Goal: Check status: Check status

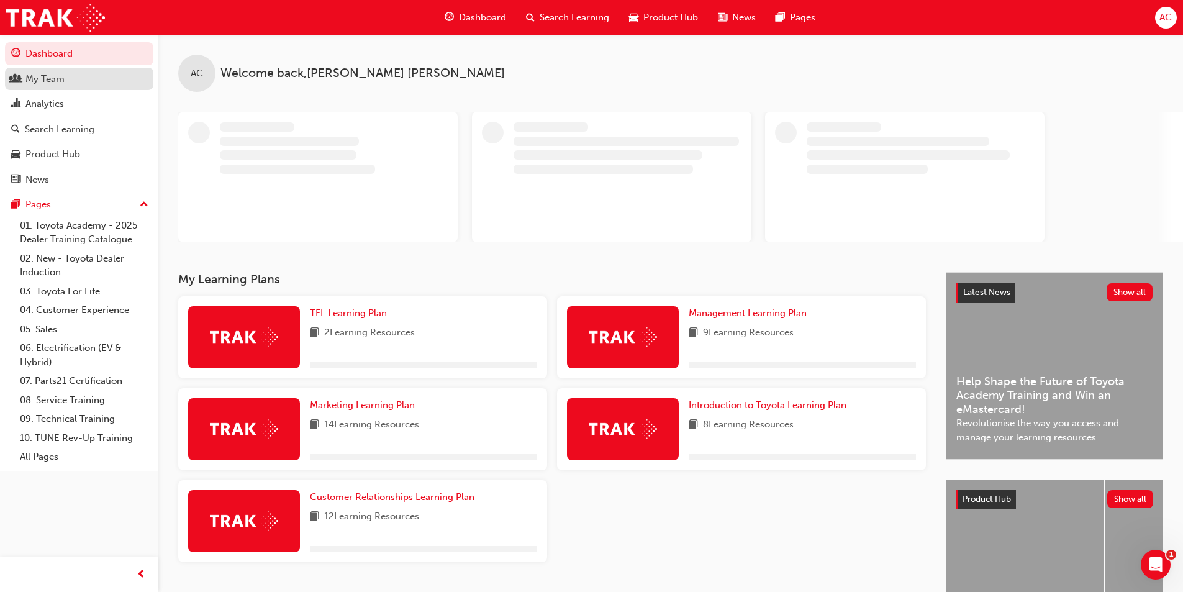
click at [65, 81] on div "My Team" at bounding box center [79, 79] width 136 height 16
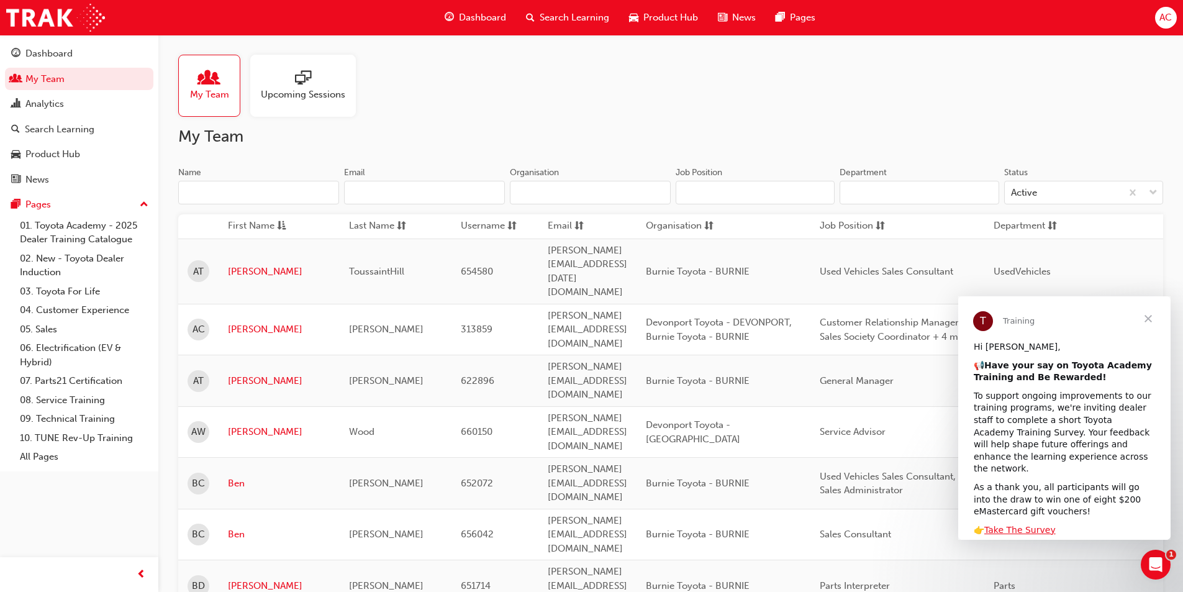
click at [298, 83] on span "sessionType_ONLINE_URL-icon" at bounding box center [303, 78] width 16 height 17
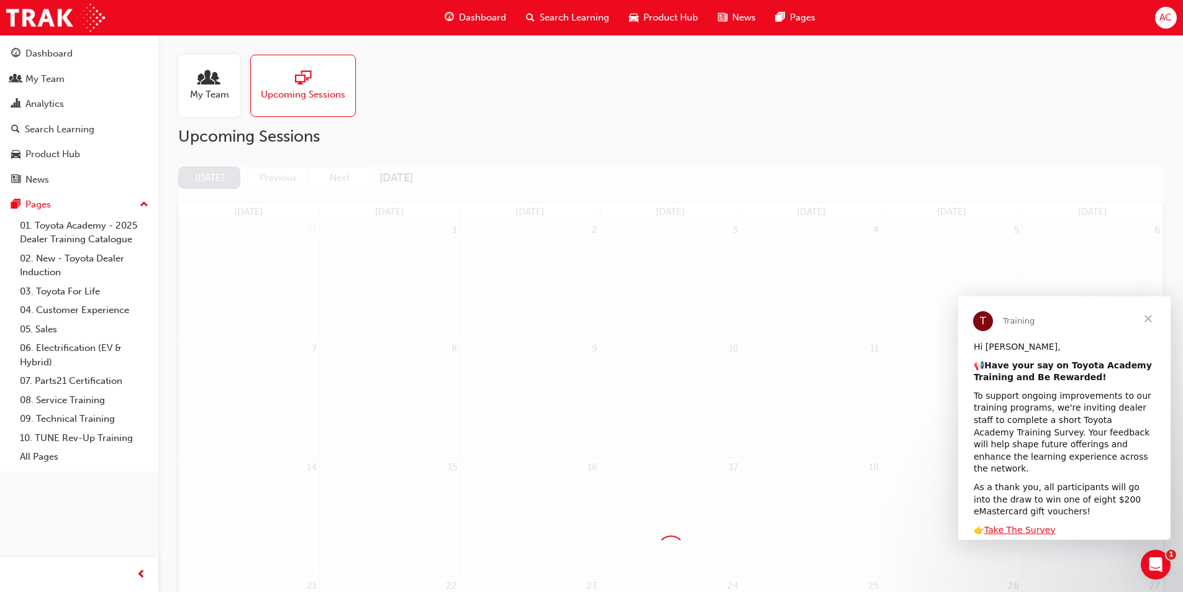
click at [1147, 317] on span "Close" at bounding box center [1148, 318] width 45 height 45
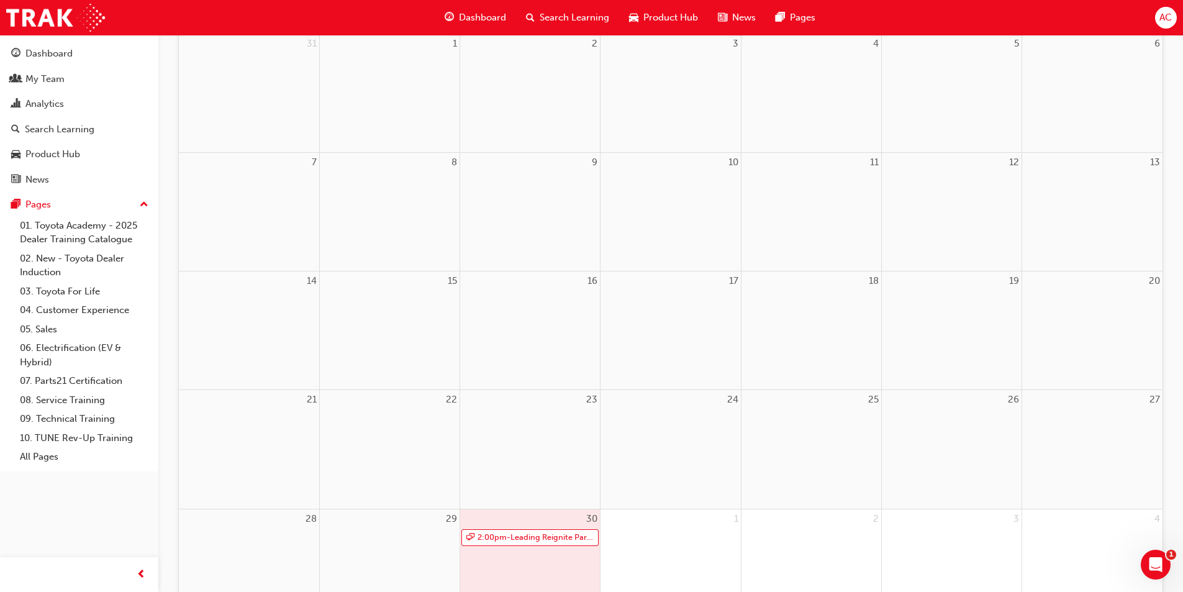
scroll to position [248, 0]
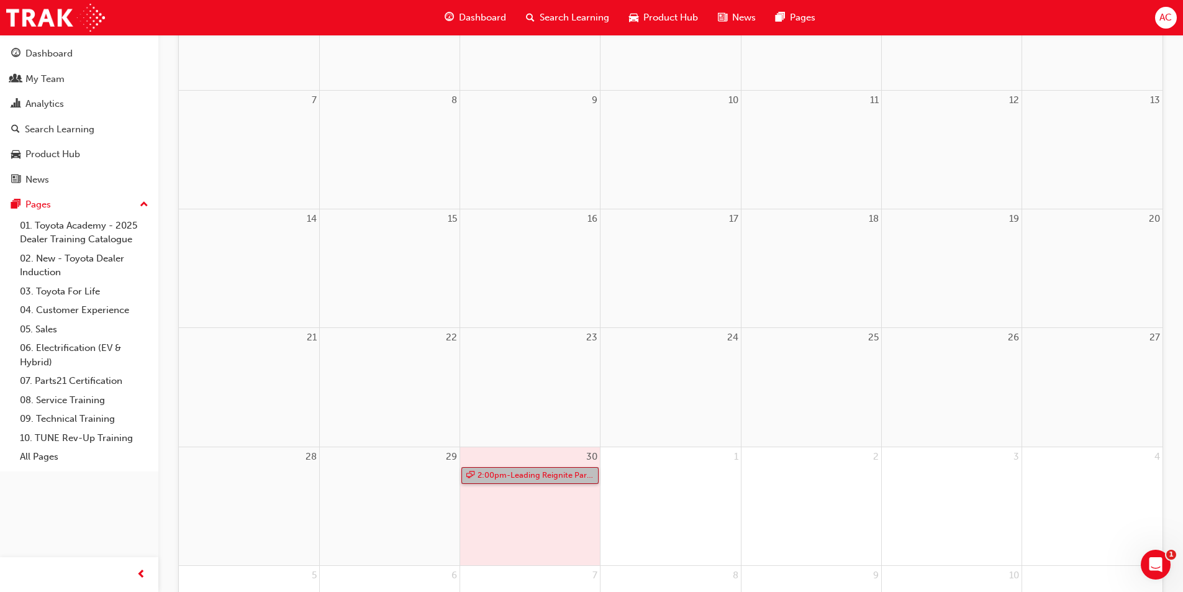
click at [520, 471] on link "2:00pm - Leading Reignite Part 2 - Virtual Classroom" at bounding box center [529, 475] width 137 height 17
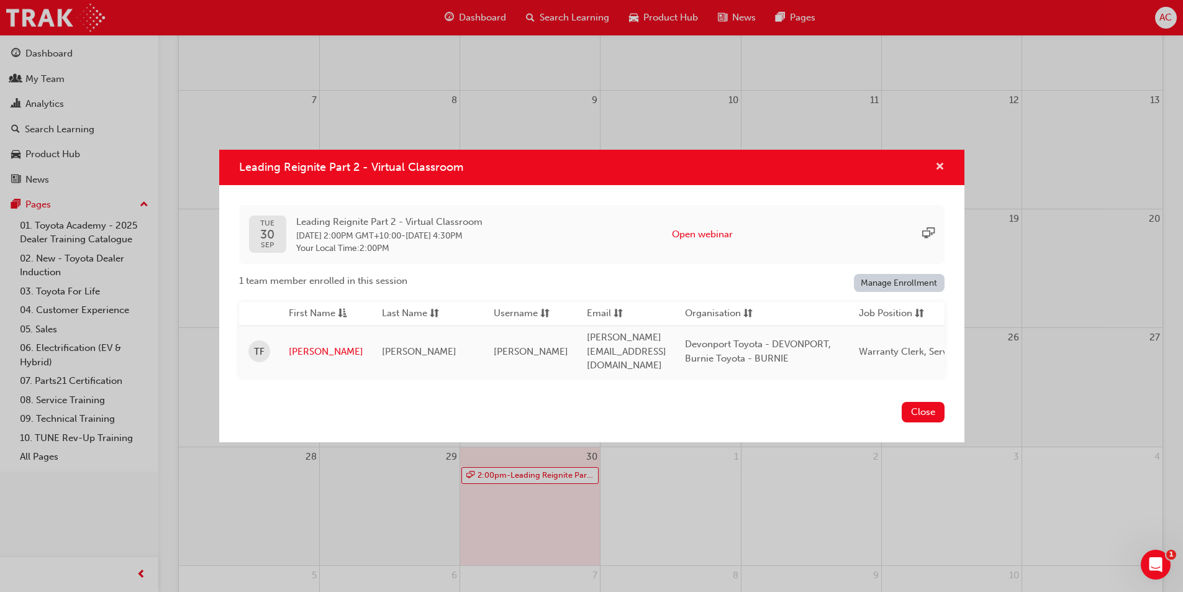
click at [935, 165] on button "Leading Reignite Part 2 - Virtual Classroom" at bounding box center [939, 168] width 9 height 16
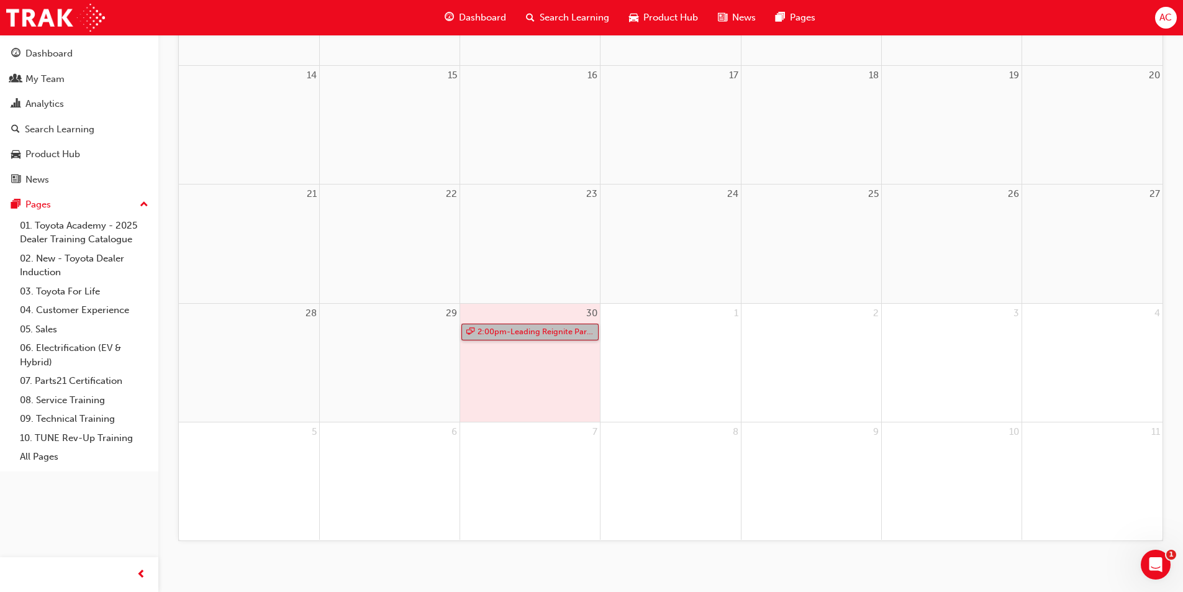
scroll to position [402, 0]
click at [503, 324] on link "2:00pm - Leading Reignite Part 2 - Virtual Classroom" at bounding box center [529, 322] width 137 height 17
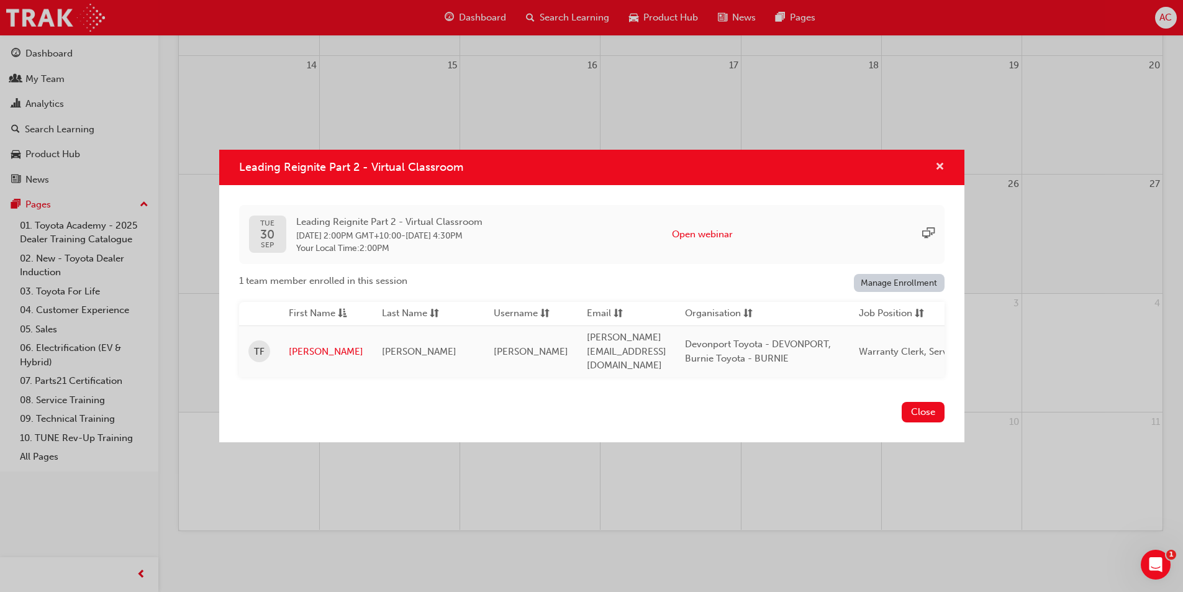
click at [939, 166] on span "cross-icon" at bounding box center [939, 167] width 9 height 11
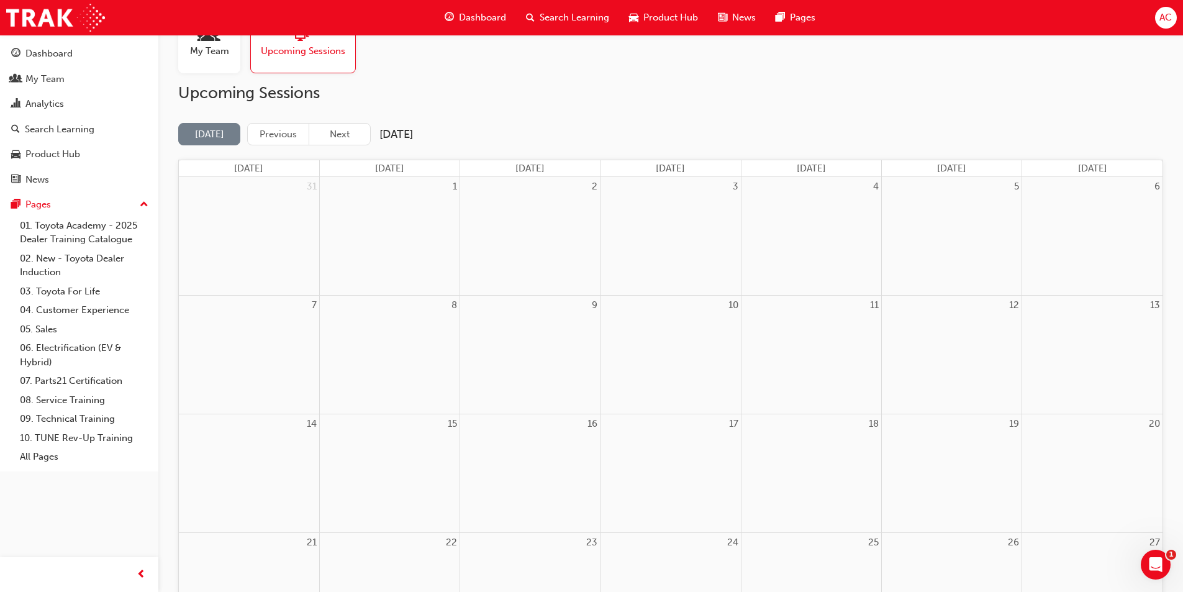
scroll to position [62, 0]
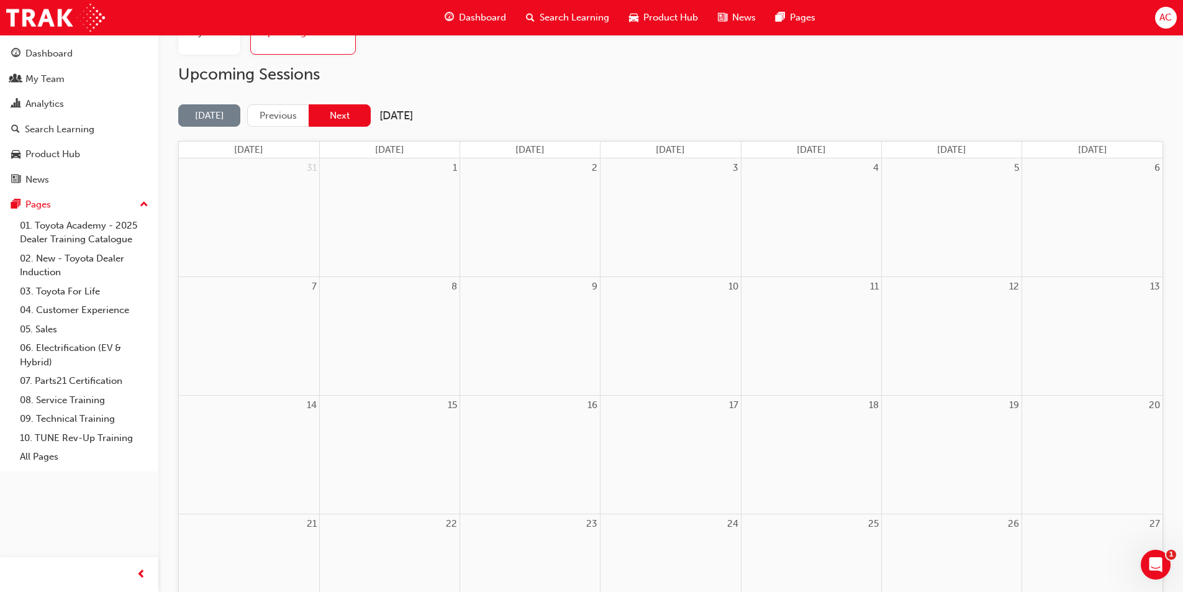
click at [350, 120] on button "Next" at bounding box center [340, 115] width 62 height 23
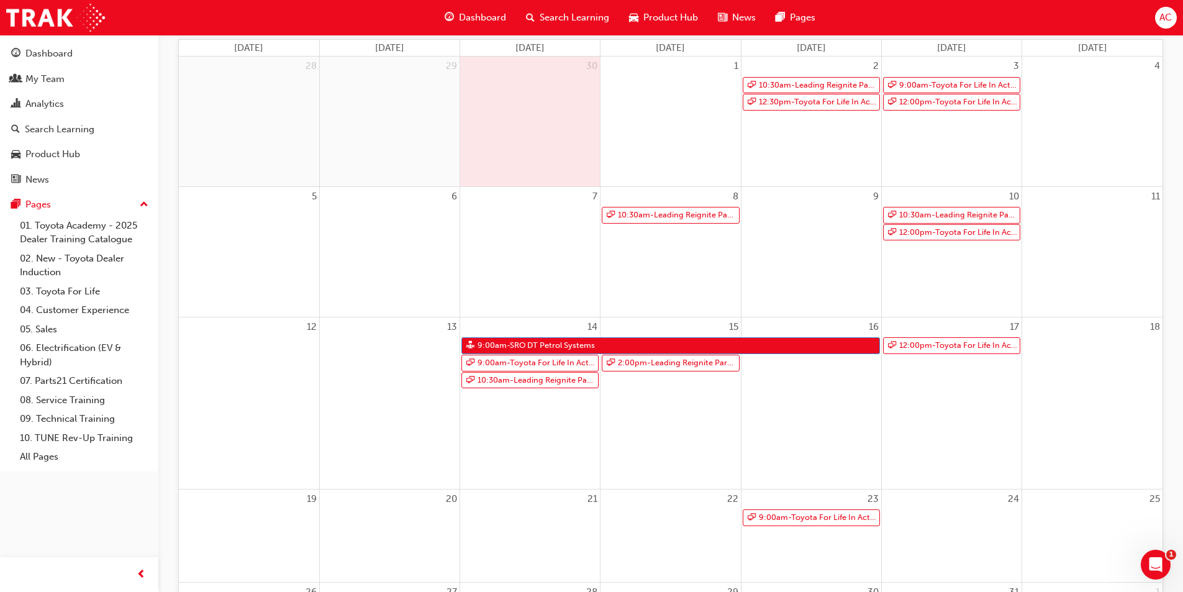
scroll to position [186, 0]
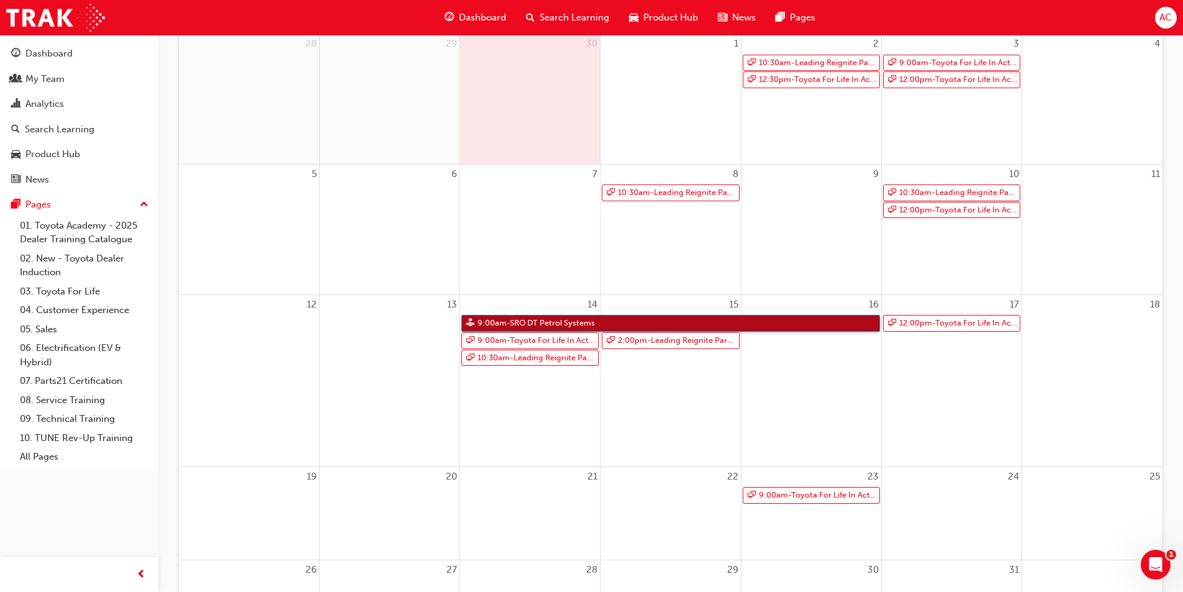
click at [575, 323] on link "9:00am - SRO DT Petrol Systems" at bounding box center [670, 323] width 418 height 17
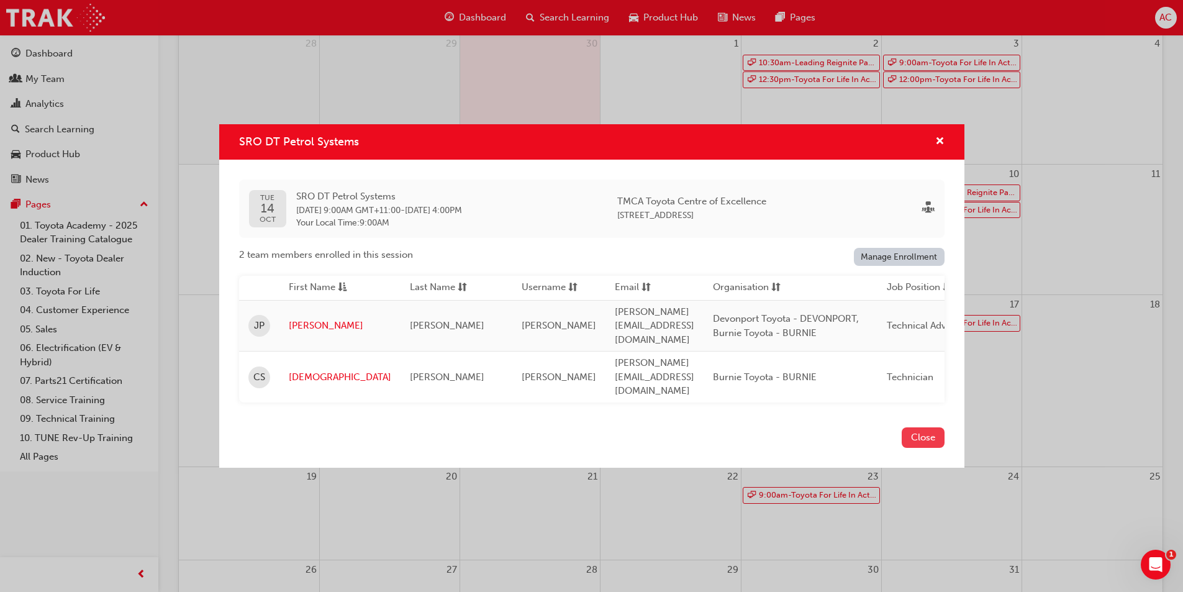
click at [924, 427] on button "Close" at bounding box center [922, 437] width 43 height 20
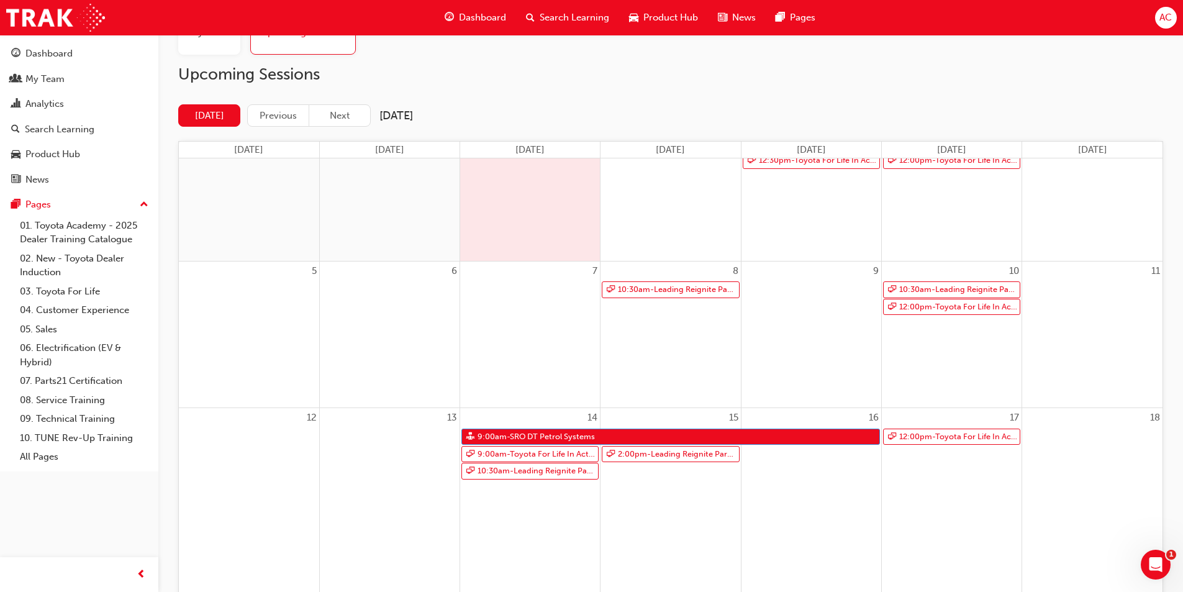
scroll to position [62, 0]
